Goal: Check status: Check status

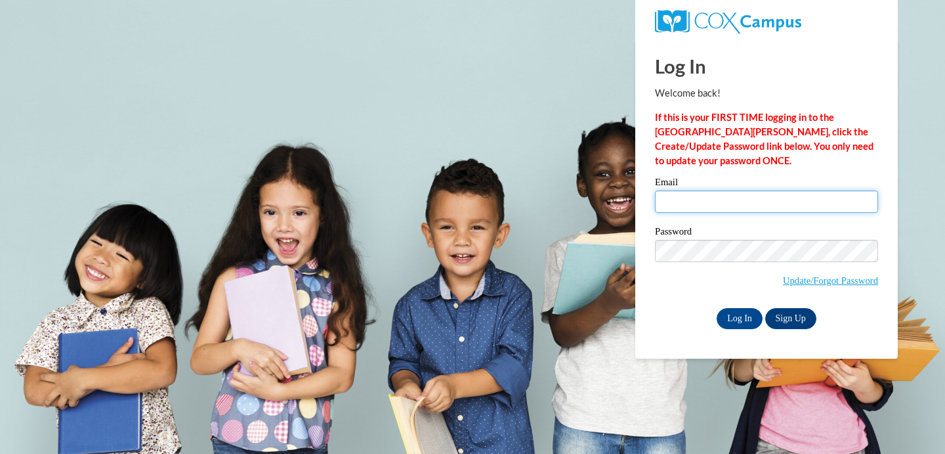
click at [763, 205] on input "Email" at bounding box center [766, 201] width 223 height 22
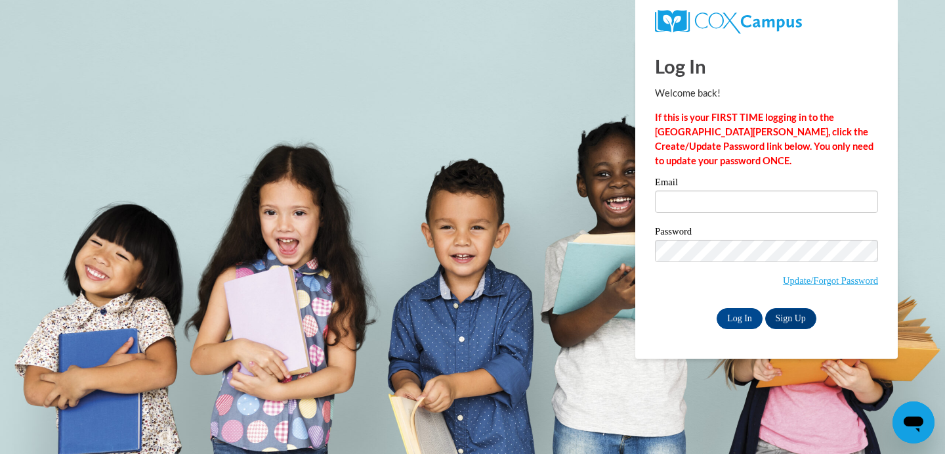
click at [0, 453] on nordpass-portal at bounding box center [0, 454] width 0 height 0
type input "[EMAIL_ADDRESS][DOMAIN_NAME]"
click at [738, 320] on input "Log In" at bounding box center [740, 318] width 46 height 21
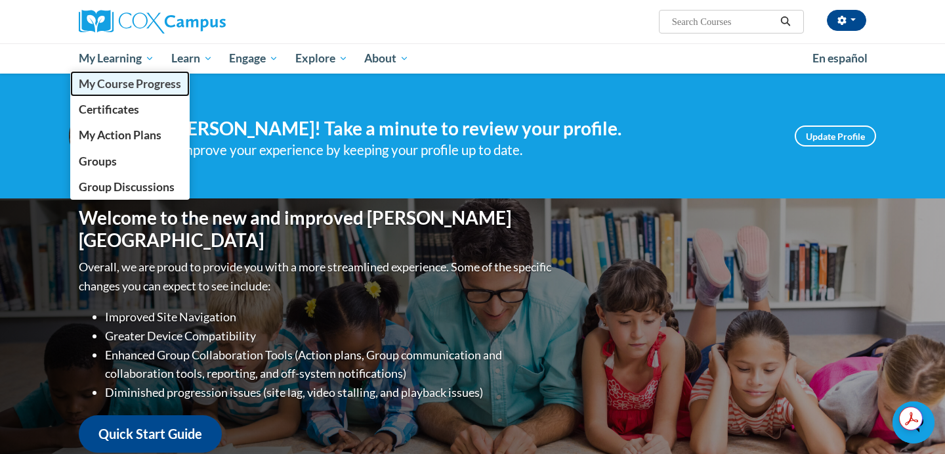
click at [137, 85] on span "My Course Progress" at bounding box center [130, 84] width 102 height 14
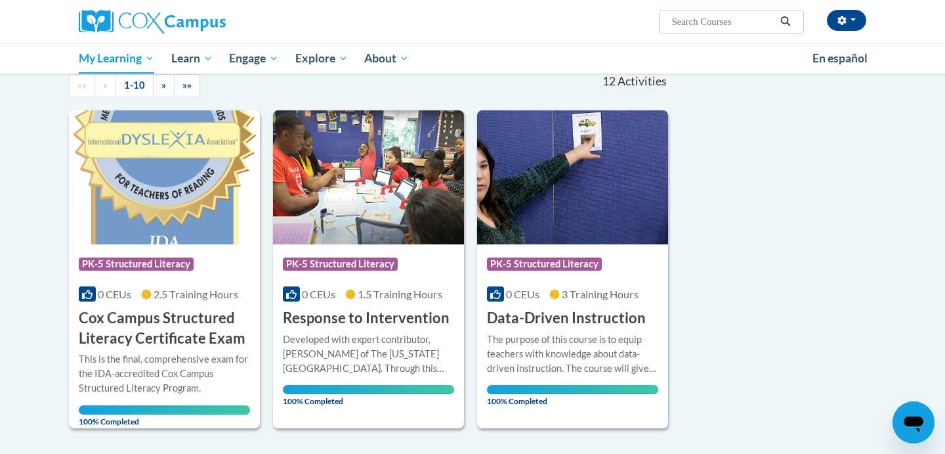
scroll to position [142, 0]
